Goal: Task Accomplishment & Management: Manage account settings

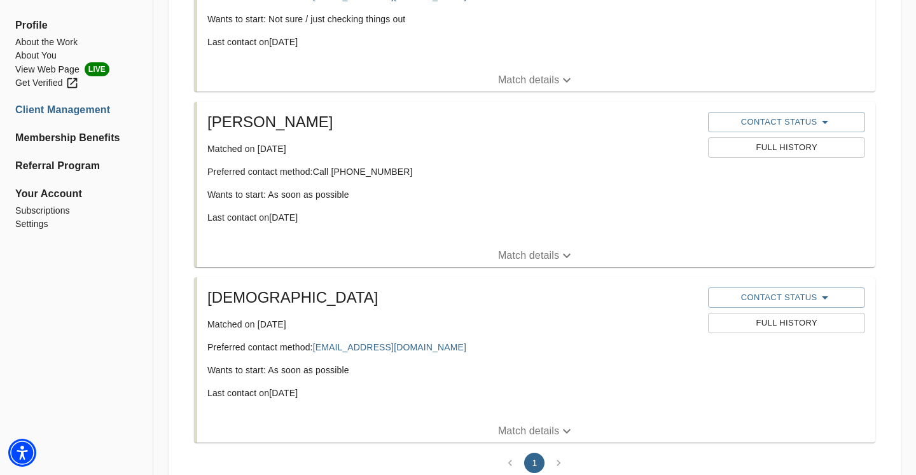
scroll to position [562, 0]
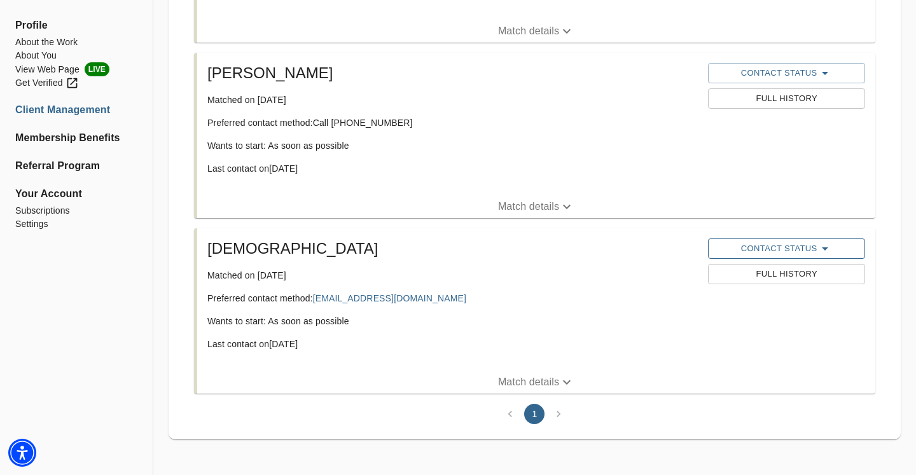
click at [761, 251] on span "Contact Status" at bounding box center [786, 248] width 144 height 15
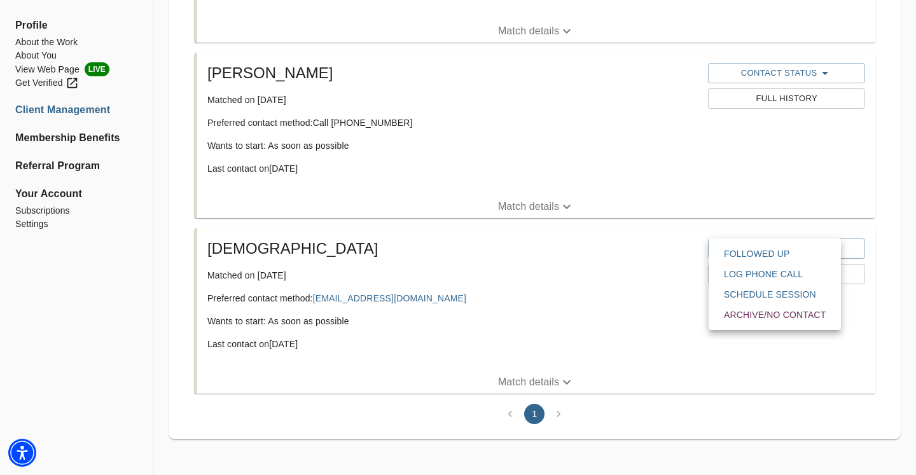
click at [748, 316] on span "Archive/No contact" at bounding box center [775, 314] width 102 height 13
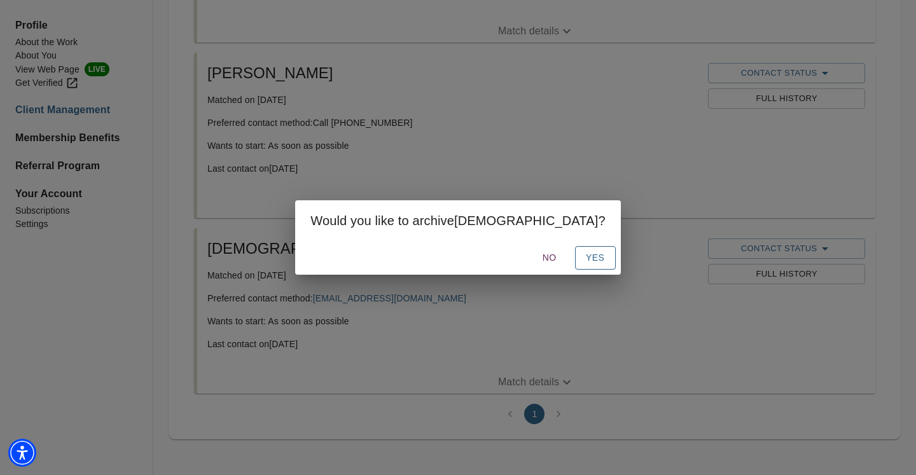
click at [585, 260] on span "Yes" at bounding box center [595, 258] width 20 height 16
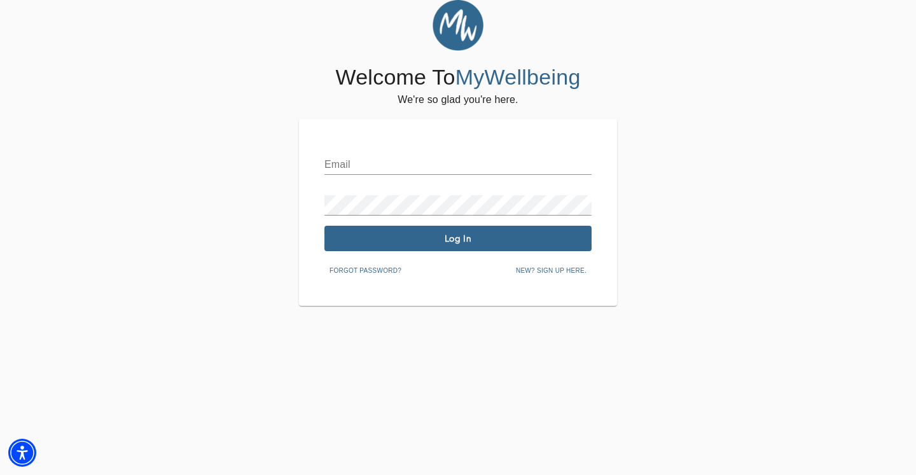
scroll to position [1, 0]
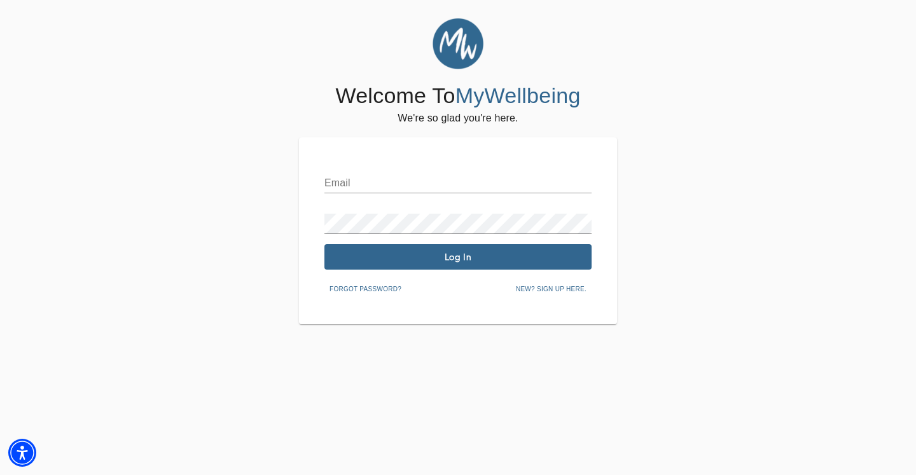
type input "[PERSON_NAME][EMAIL_ADDRESS][DOMAIN_NAME]"
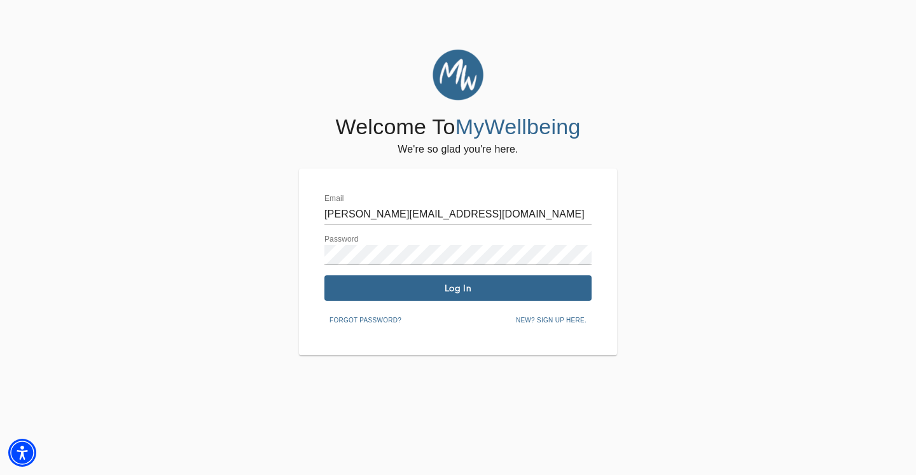
scroll to position [0, 0]
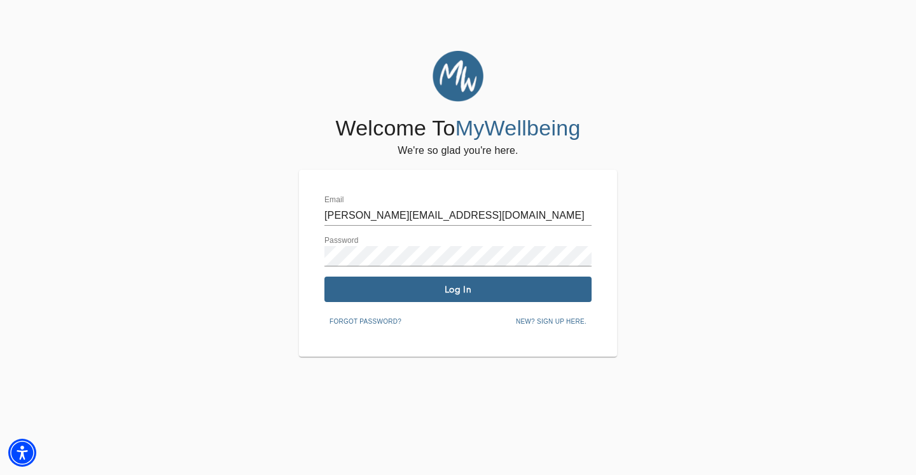
click at [496, 303] on div "Email [PERSON_NAME][EMAIL_ADDRESS][DOMAIN_NAME] Password Log In Forgot password…" at bounding box center [457, 263] width 267 height 136
click at [495, 293] on span "Log In" at bounding box center [457, 290] width 257 height 12
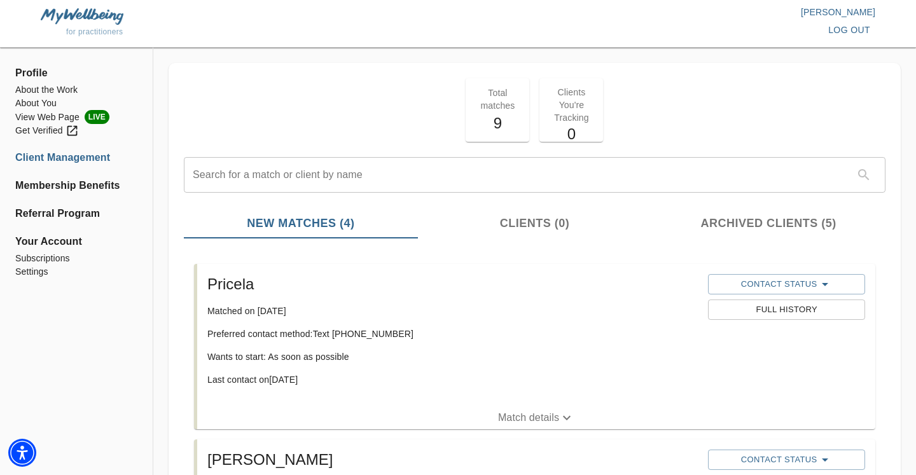
scroll to position [562, 0]
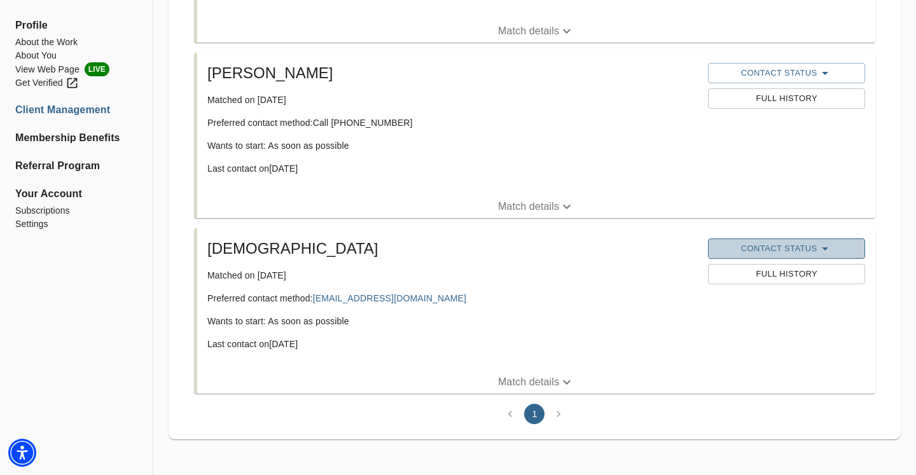
click at [761, 242] on span "Contact Status" at bounding box center [786, 248] width 144 height 15
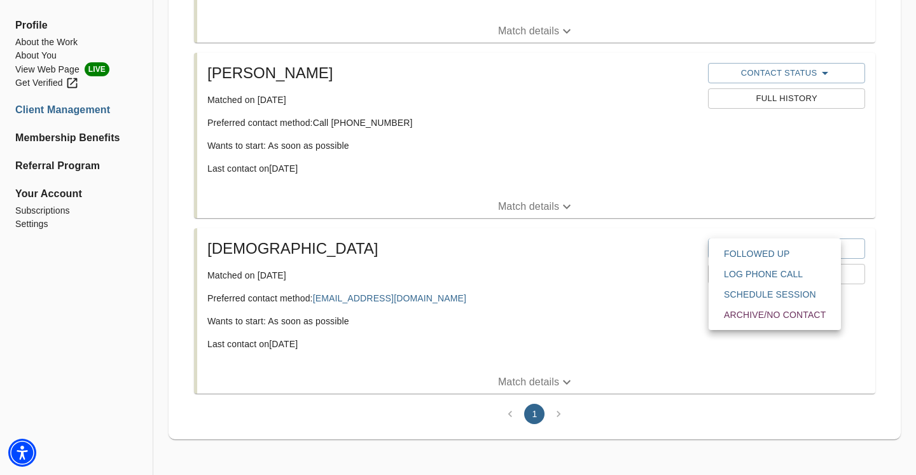
click at [757, 314] on span "Archive/No contact" at bounding box center [775, 314] width 102 height 13
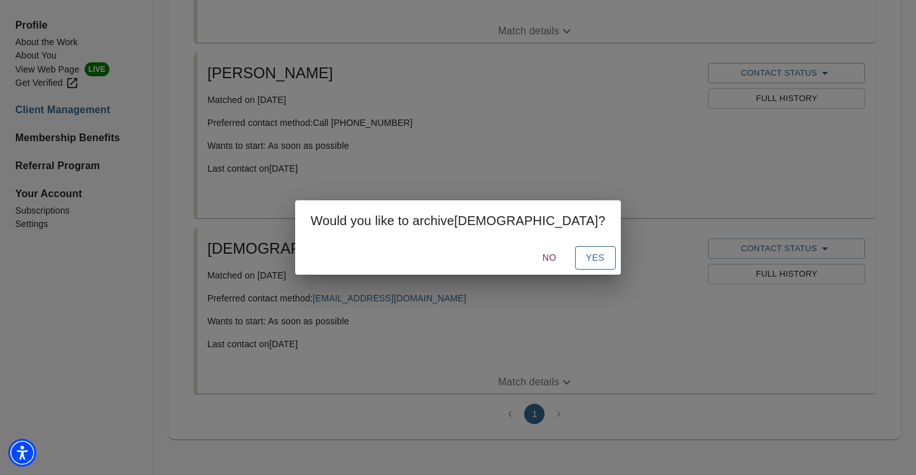
click at [585, 257] on span "Yes" at bounding box center [595, 258] width 20 height 16
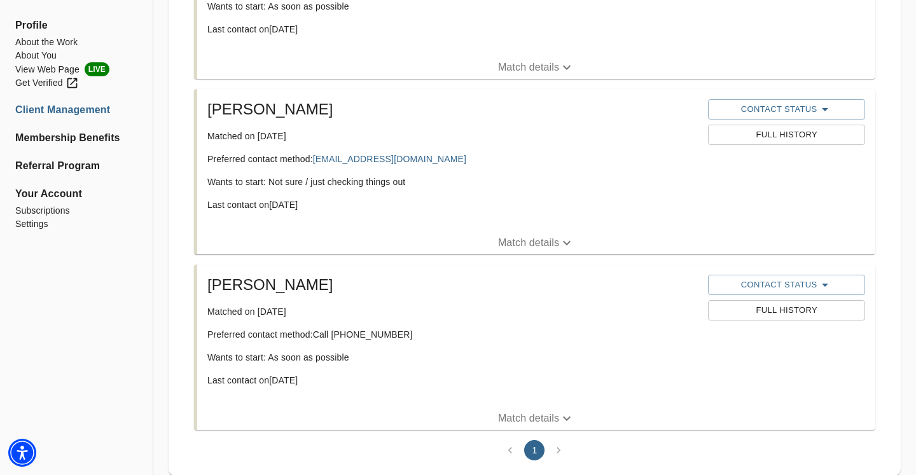
scroll to position [387, 0]
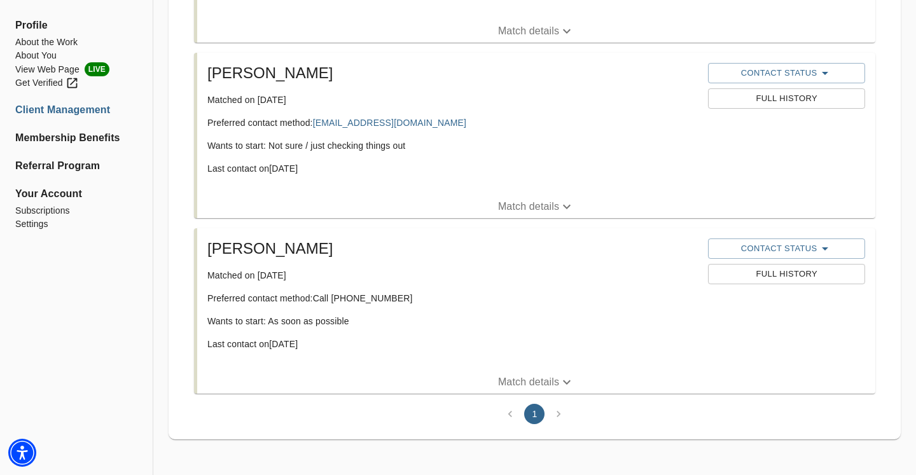
click at [510, 380] on p "Match details" at bounding box center [528, 382] width 61 height 15
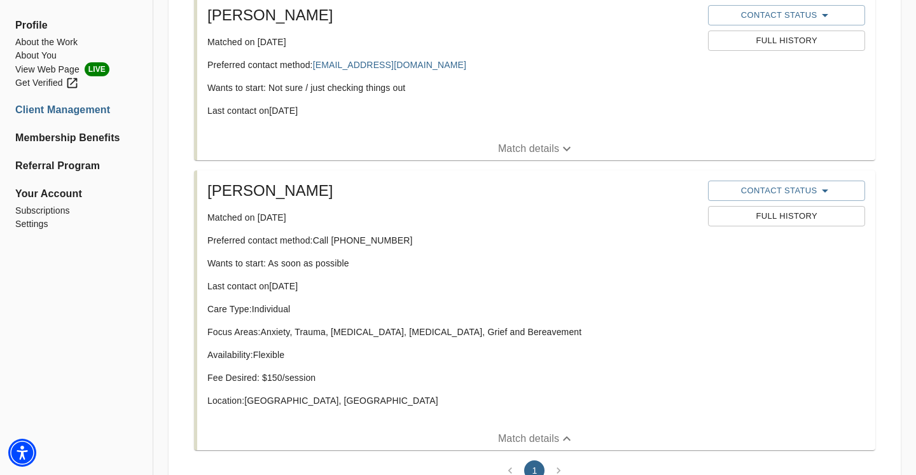
scroll to position [466, 0]
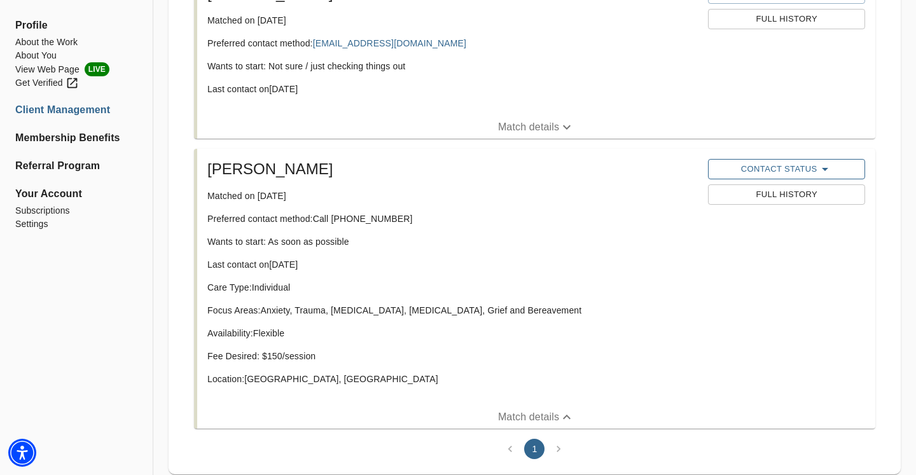
click at [781, 164] on span "Contact Status" at bounding box center [786, 169] width 144 height 15
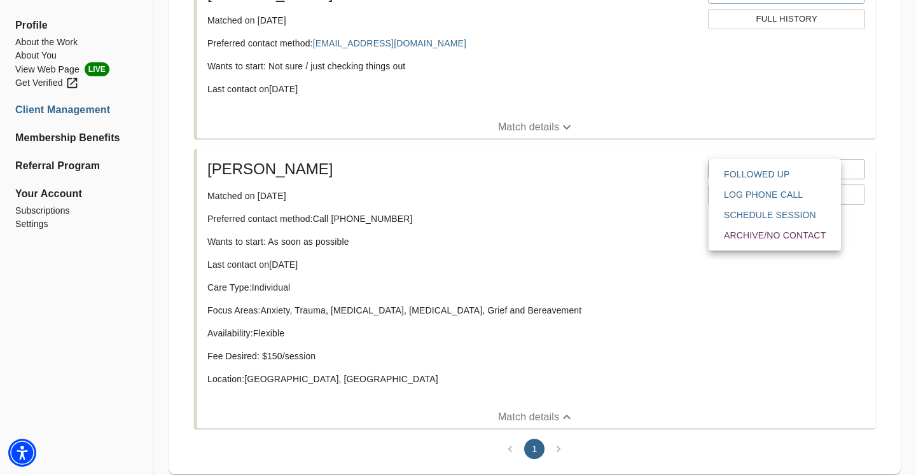
click at [740, 297] on div at bounding box center [458, 237] width 916 height 475
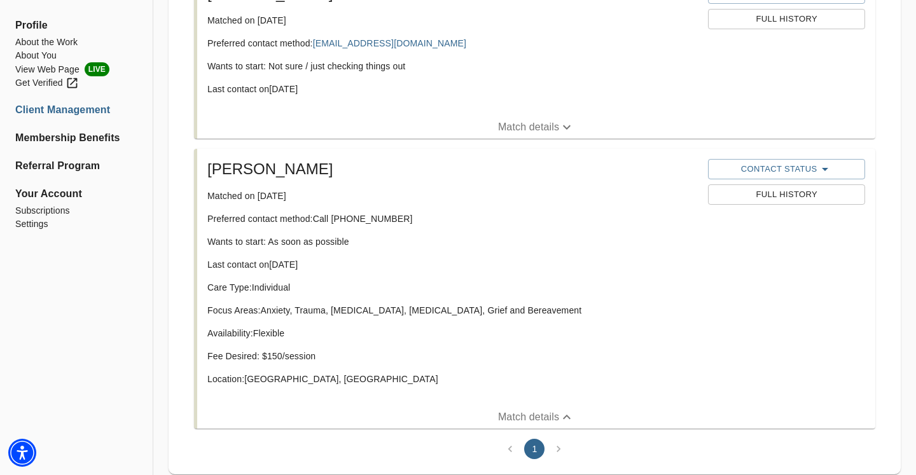
click at [766, 202] on span "Full History" at bounding box center [786, 195] width 144 height 15
click at [776, 170] on span "Contact Status" at bounding box center [786, 169] width 144 height 15
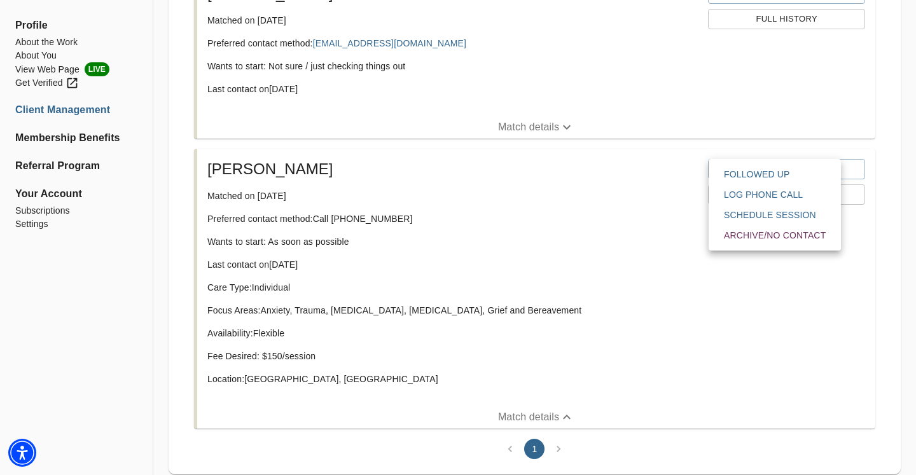
click at [766, 179] on span "Followed Up" at bounding box center [775, 174] width 102 height 13
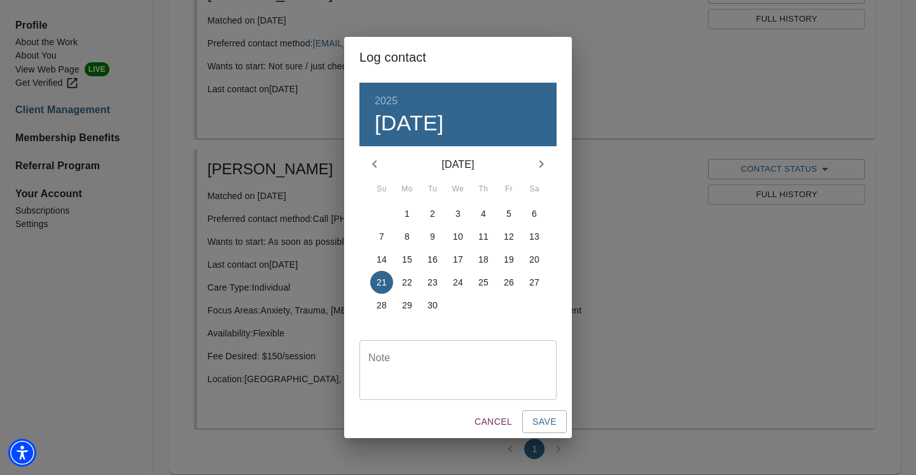
click at [476, 350] on div "Note" at bounding box center [457, 370] width 197 height 60
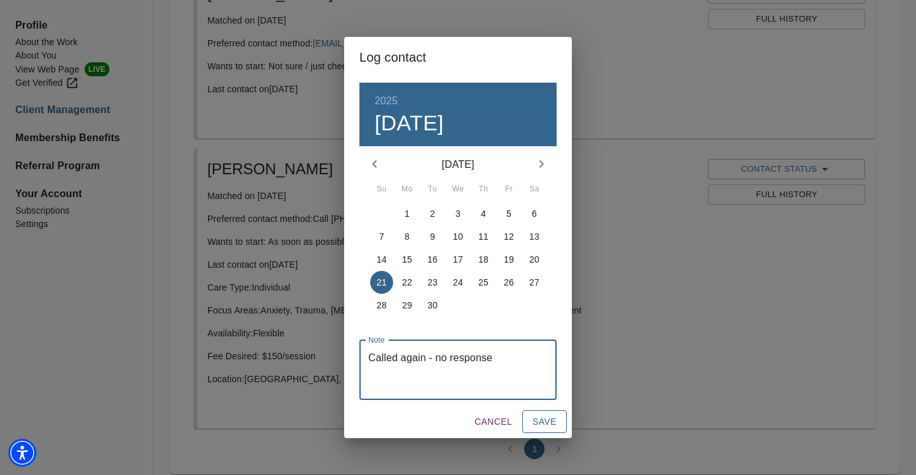
type textarea "Called again - no response"
click at [539, 426] on span "Save" at bounding box center [544, 422] width 24 height 16
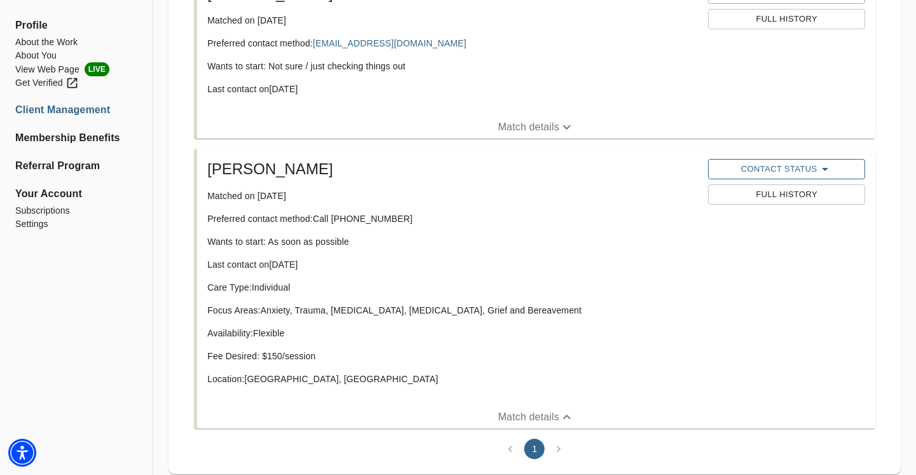
click at [804, 174] on span "Contact Status" at bounding box center [786, 169] width 144 height 15
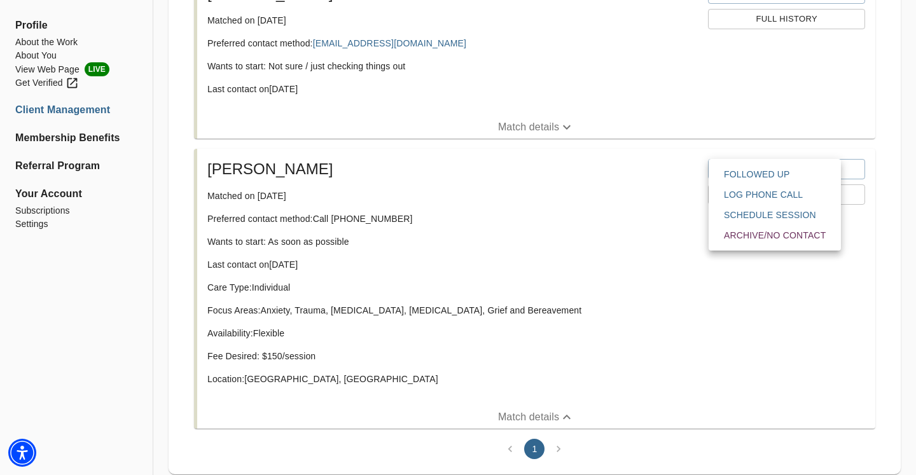
click at [769, 242] on button "Archive/No contact" at bounding box center [775, 235] width 122 height 20
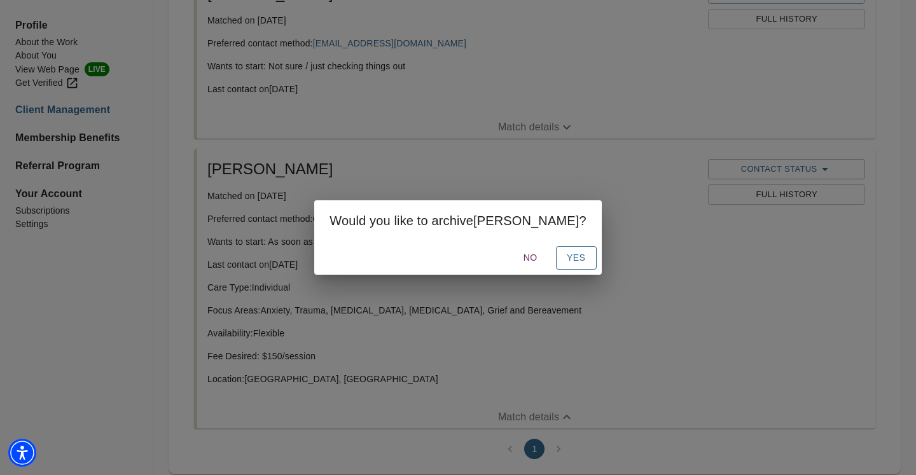
click at [566, 259] on span "Yes" at bounding box center [576, 258] width 20 height 16
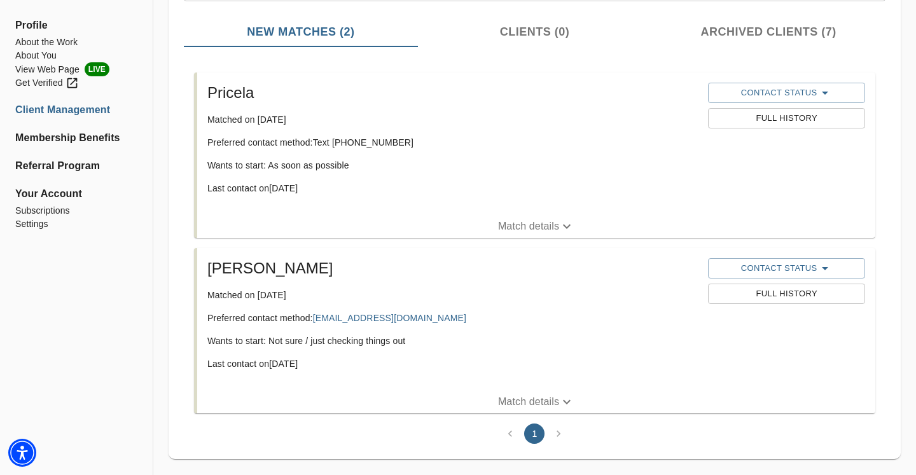
scroll to position [191, 0]
click at [546, 396] on p "Match details" at bounding box center [528, 402] width 61 height 15
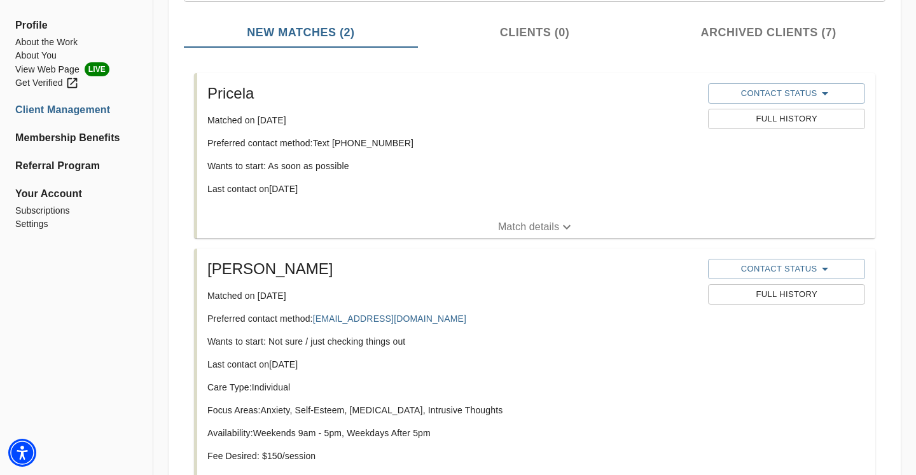
scroll to position [258, 0]
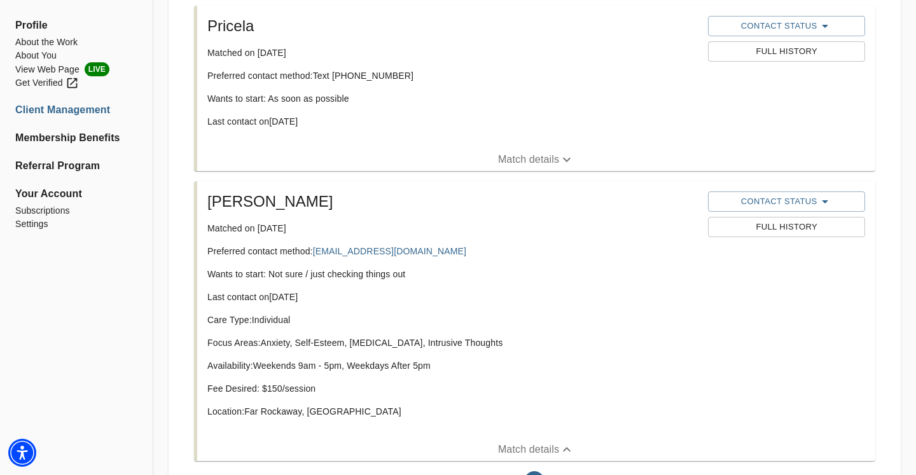
drag, startPoint x: 265, startPoint y: 341, endPoint x: 492, endPoint y: 341, distance: 227.0
click at [492, 341] on p "Focus Areas: Anxiety, Self-Esteem, [MEDICAL_DATA], Intrusive Thoughts" at bounding box center [452, 342] width 490 height 13
copy p "Anxiety, Self-Esteem, [MEDICAL_DATA], Intrusive Thoughts"
click at [781, 203] on span "Contact Status" at bounding box center [786, 201] width 144 height 15
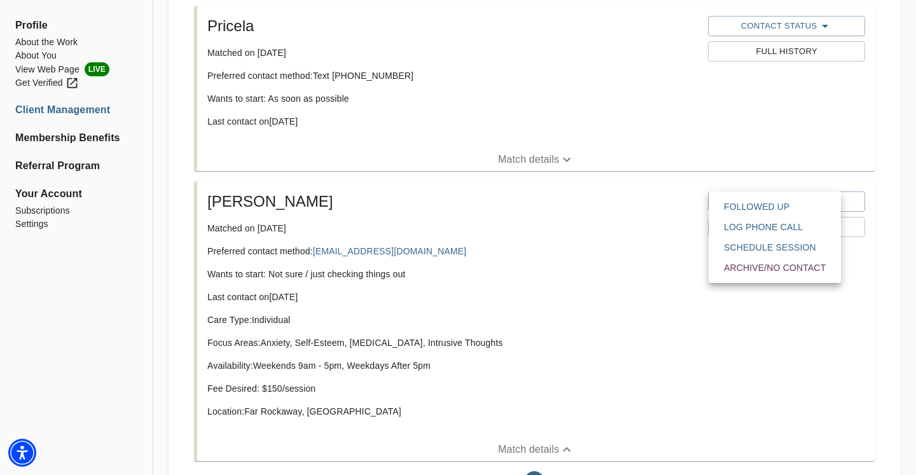
click at [752, 207] on span "Followed Up" at bounding box center [775, 206] width 102 height 13
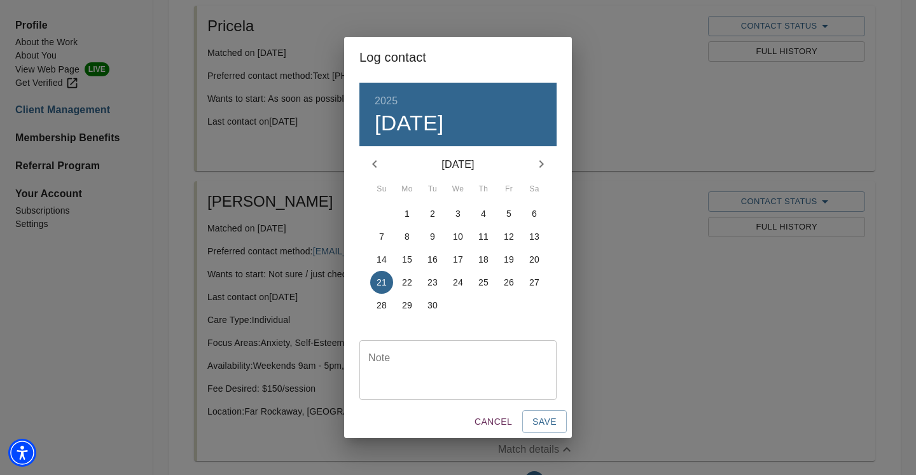
click at [474, 369] on textarea at bounding box center [457, 370] width 179 height 36
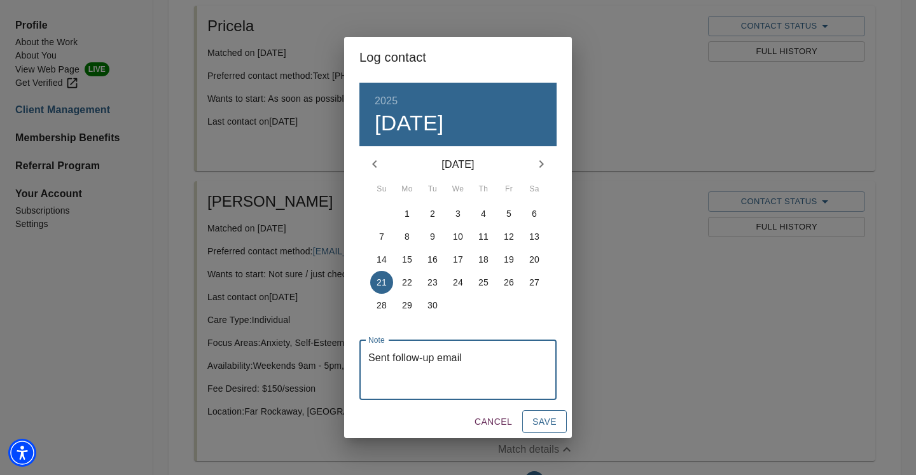
type textarea "Sent follow-up email"
click at [555, 421] on span "Save" at bounding box center [544, 422] width 24 height 16
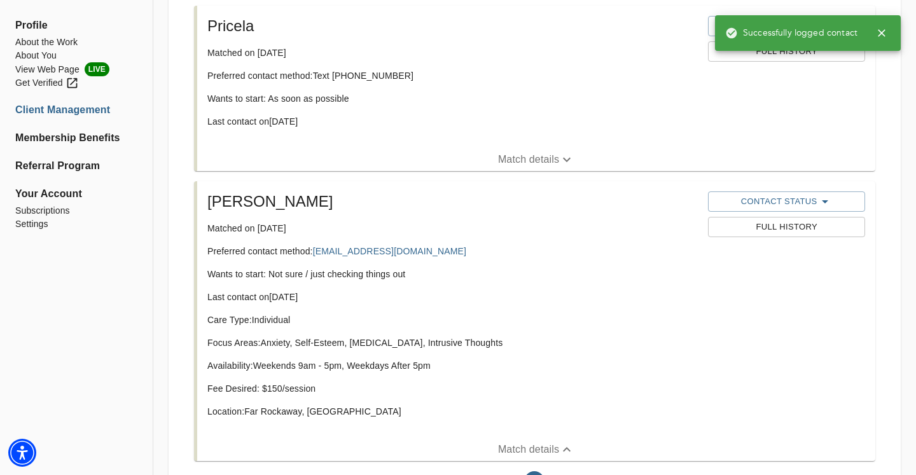
scroll to position [35, 0]
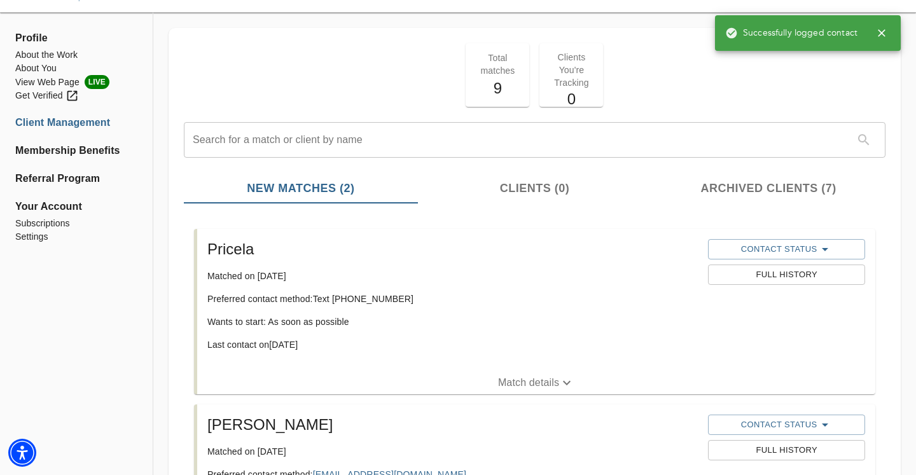
click at [555, 369] on div "Pricela Matched on [DATE] Preferred contact method: Text [PHONE_NUMBER] Wants t…" at bounding box center [536, 300] width 678 height 142
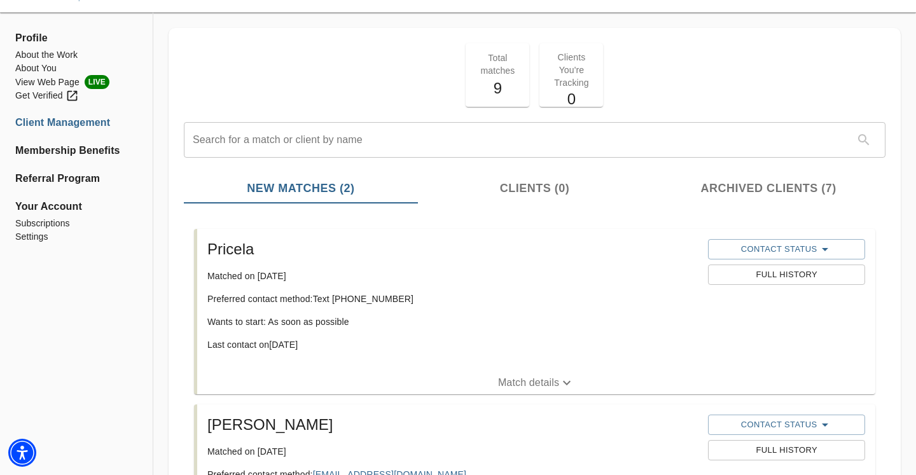
click at [555, 382] on p "Match details" at bounding box center [528, 382] width 61 height 15
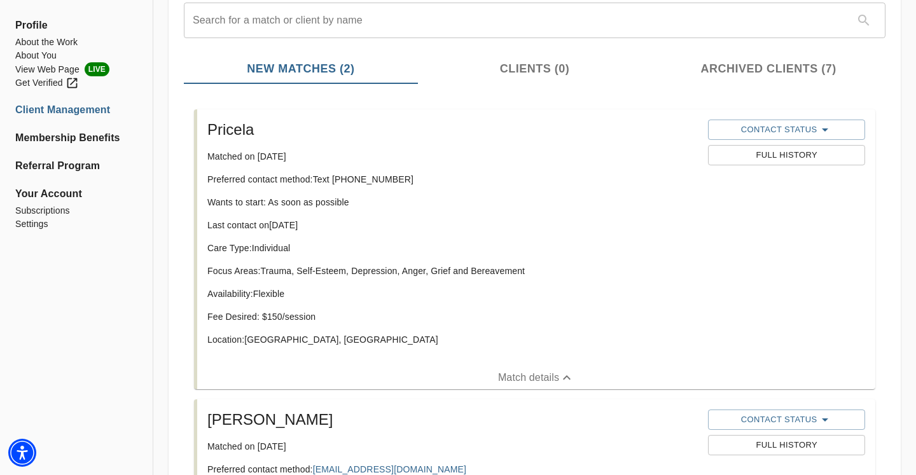
scroll to position [176, 0]
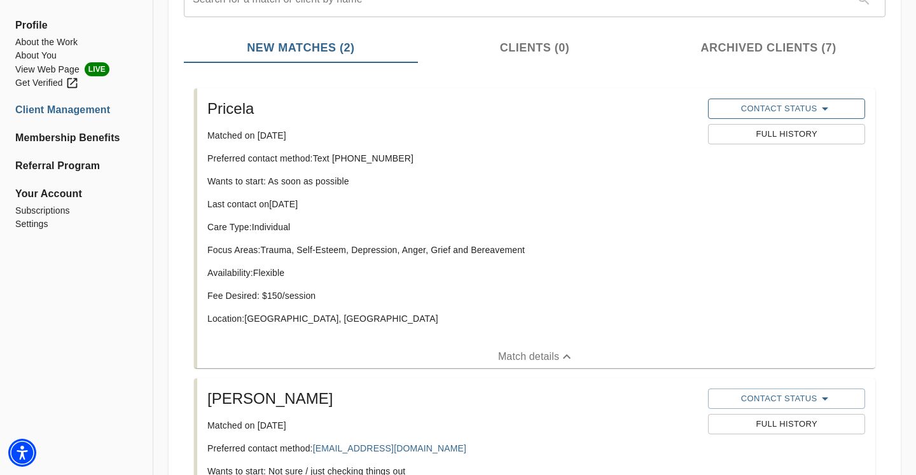
click at [794, 106] on span "Contact Status" at bounding box center [786, 108] width 144 height 15
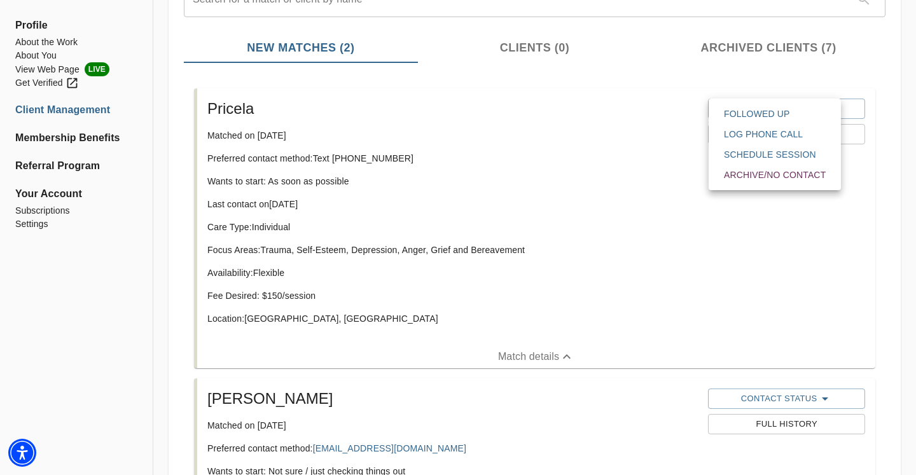
click at [597, 321] on div at bounding box center [458, 237] width 916 height 475
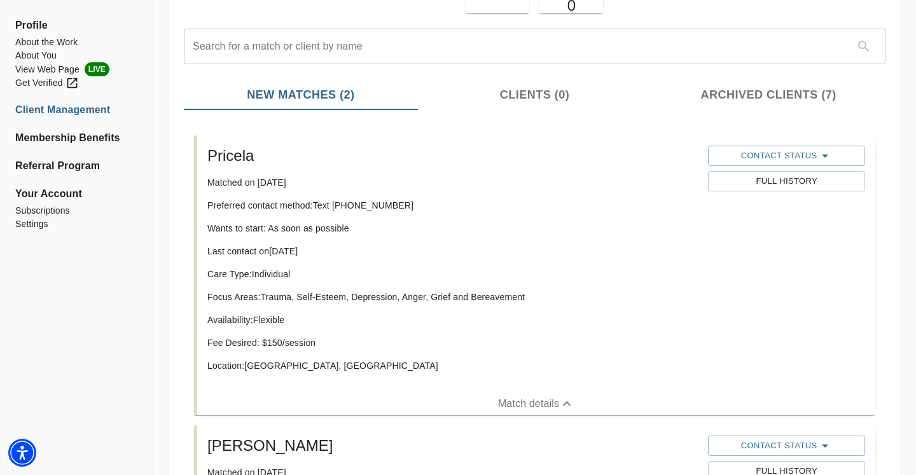
scroll to position [128, 0]
click at [771, 154] on span "Contact Status" at bounding box center [786, 156] width 144 height 15
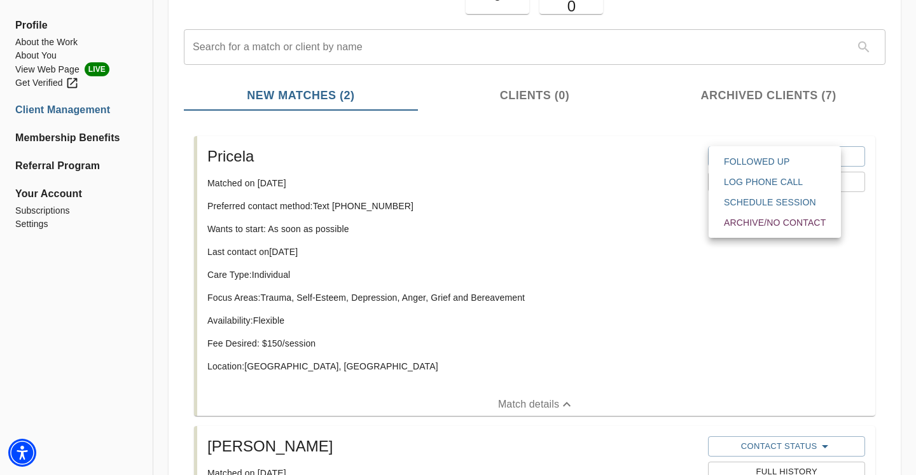
click at [752, 165] on span "Followed Up" at bounding box center [775, 161] width 102 height 13
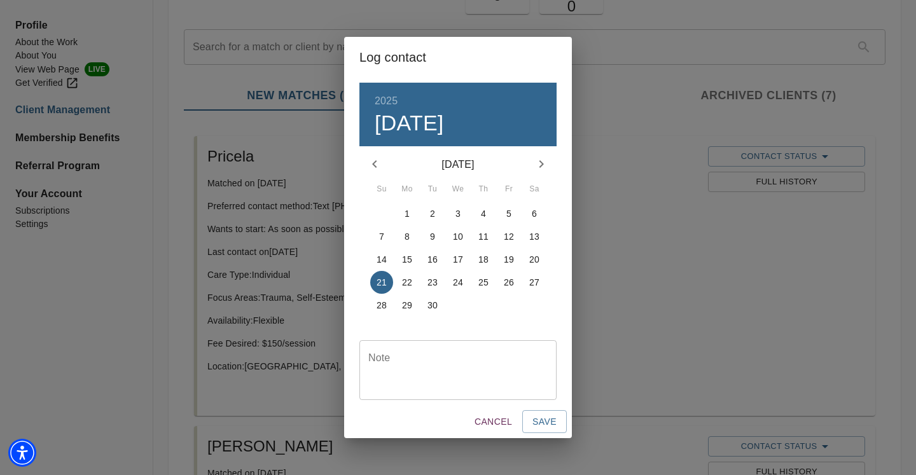
click at [436, 374] on textarea at bounding box center [457, 370] width 179 height 36
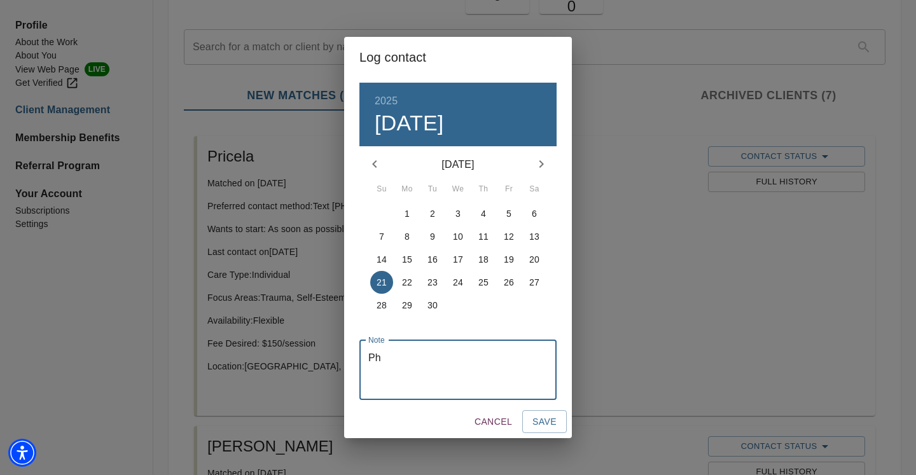
type textarea "P"
type textarea "Follow-up phone call - left voicemail."
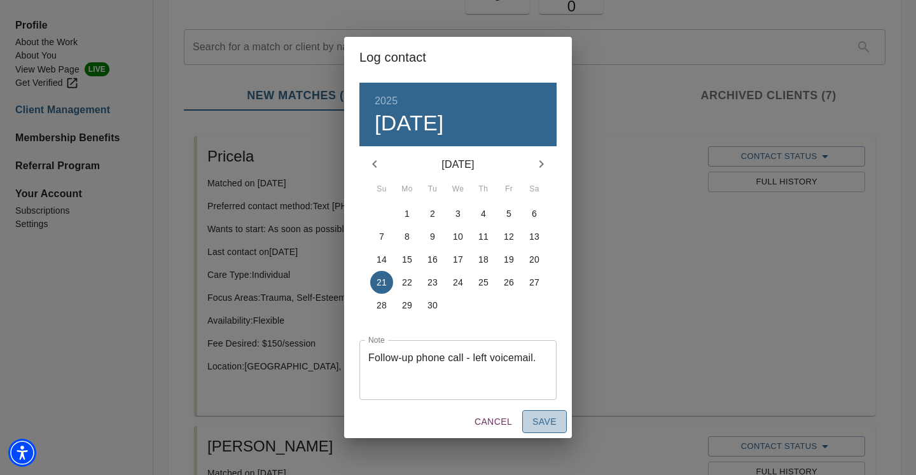
click at [537, 418] on span "Save" at bounding box center [544, 422] width 24 height 16
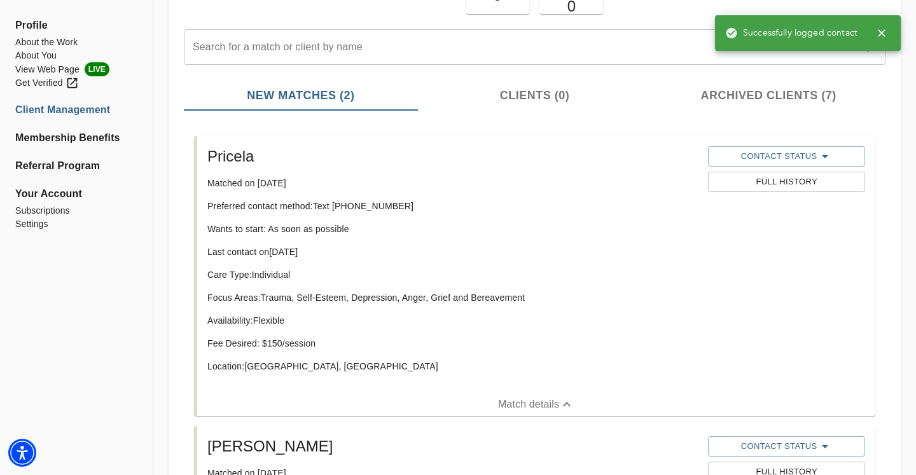
click at [441, 280] on p "Care Type: Individual" at bounding box center [452, 274] width 490 height 13
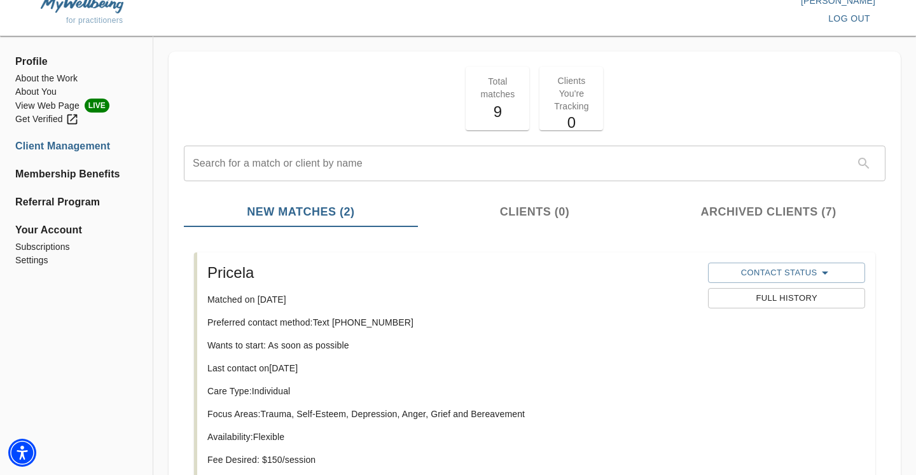
scroll to position [0, 0]
